Goal: Task Accomplishment & Management: Complete application form

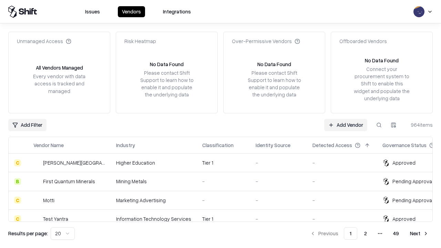
click at [345, 125] on link "Add Vendor" at bounding box center [345, 125] width 43 height 12
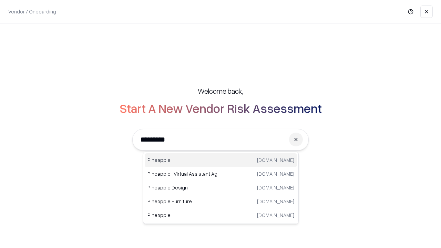
click at [221, 160] on div "Pineapple [DOMAIN_NAME]" at bounding box center [221, 160] width 152 height 14
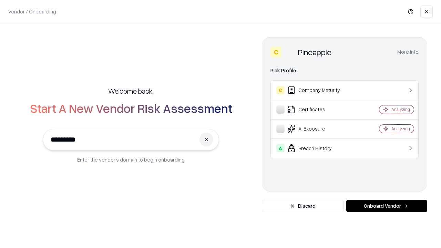
type input "*********"
click at [386, 206] on button "Onboard Vendor" at bounding box center [386, 206] width 81 height 12
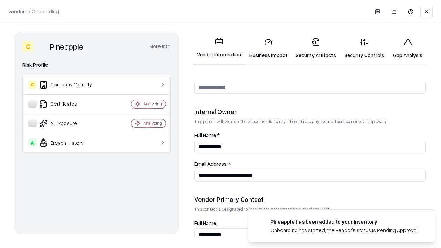
scroll to position [357, 0]
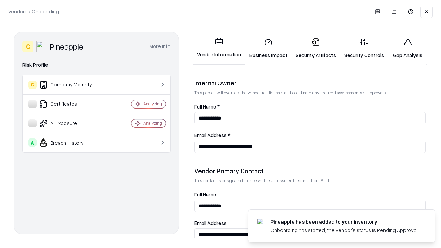
click at [268, 48] on link "Business Impact" at bounding box center [268, 48] width 46 height 32
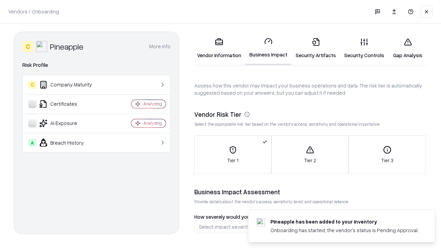
click at [407, 48] on link "Gap Analysis" at bounding box center [407, 48] width 39 height 32
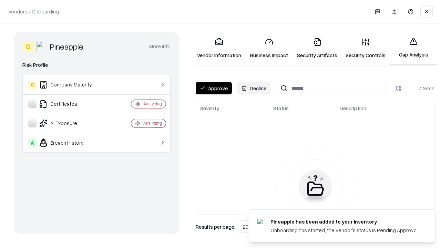
click at [213, 88] on button "Approve" at bounding box center [213, 88] width 36 height 12
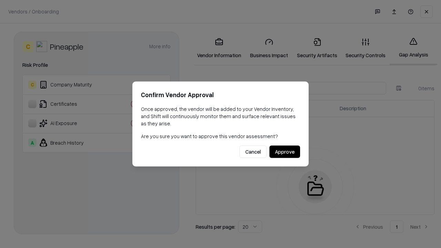
click at [284, 151] on button "Approve" at bounding box center [284, 152] width 31 height 12
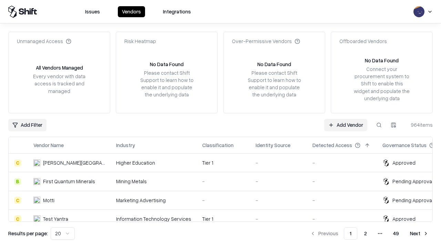
type input "*********"
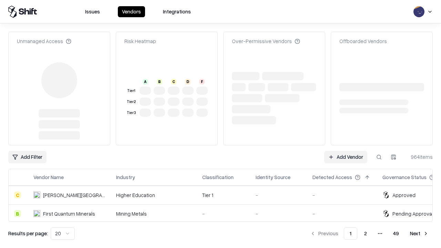
click at [345, 151] on link "Add Vendor" at bounding box center [345, 157] width 43 height 12
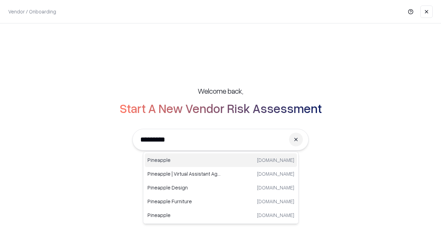
click at [221, 160] on div "Pineapple [DOMAIN_NAME]" at bounding box center [221, 160] width 152 height 14
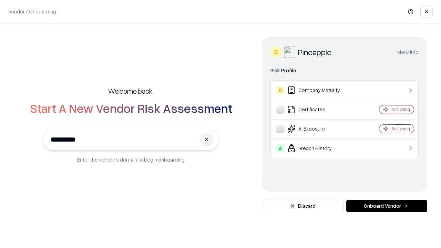
type input "*********"
click at [386, 206] on button "Onboard Vendor" at bounding box center [386, 206] width 81 height 12
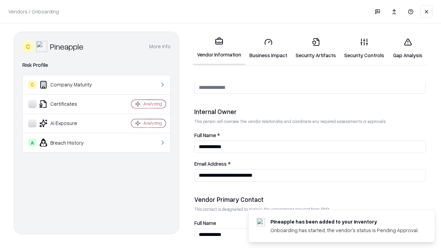
scroll to position [357, 0]
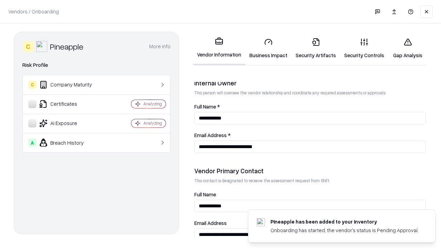
click at [407, 48] on link "Gap Analysis" at bounding box center [407, 48] width 39 height 32
